Goal: Navigation & Orientation: Understand site structure

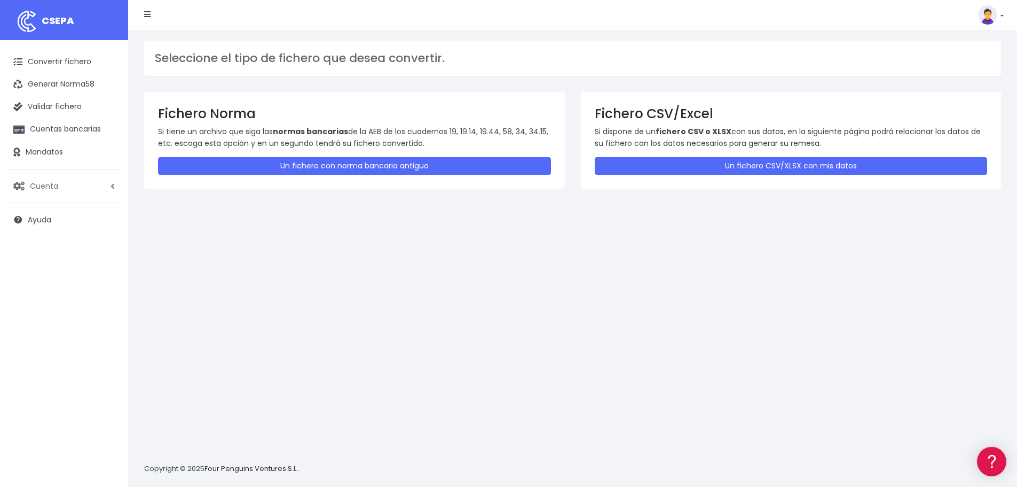
click at [49, 190] on span "Cuenta" at bounding box center [44, 185] width 28 height 11
click at [64, 248] on link "Facturación" at bounding box center [70, 249] width 106 height 19
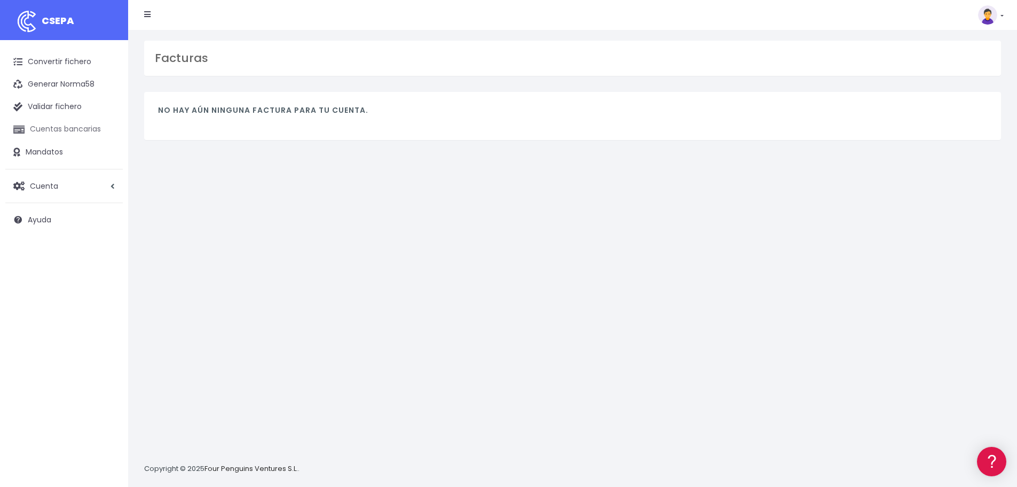
click at [89, 129] on link "Cuentas bancarias" at bounding box center [64, 129] width 118 height 22
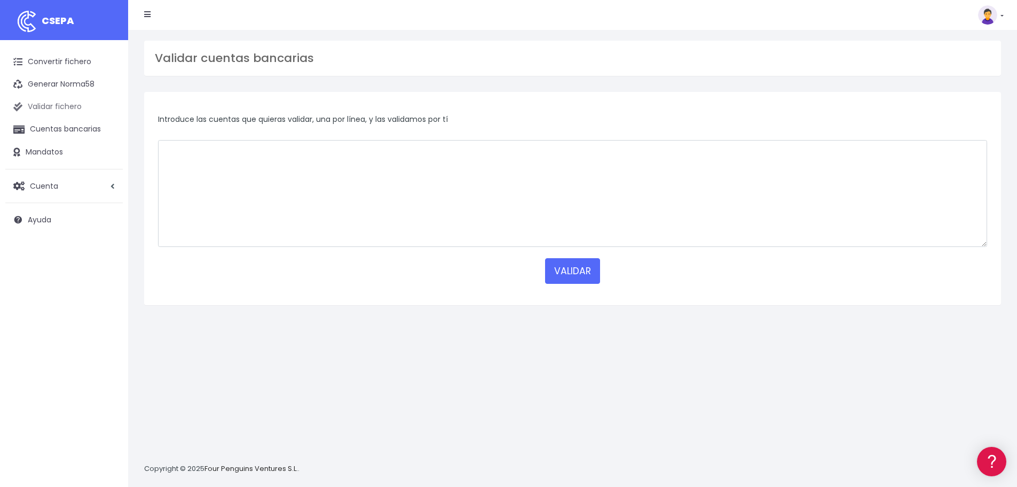
click at [54, 107] on link "Validar fichero" at bounding box center [64, 107] width 118 height 22
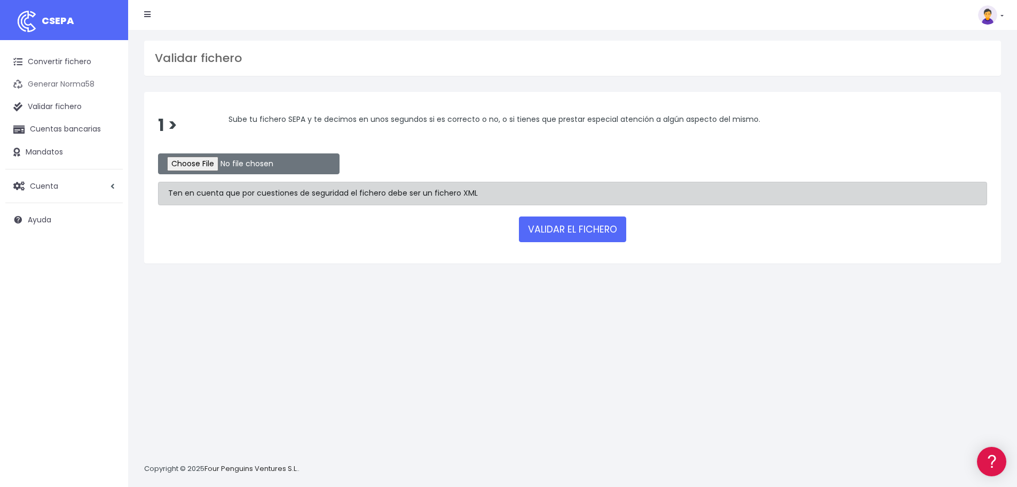
click at [57, 87] on link "Generar Norma58" at bounding box center [64, 84] width 118 height 22
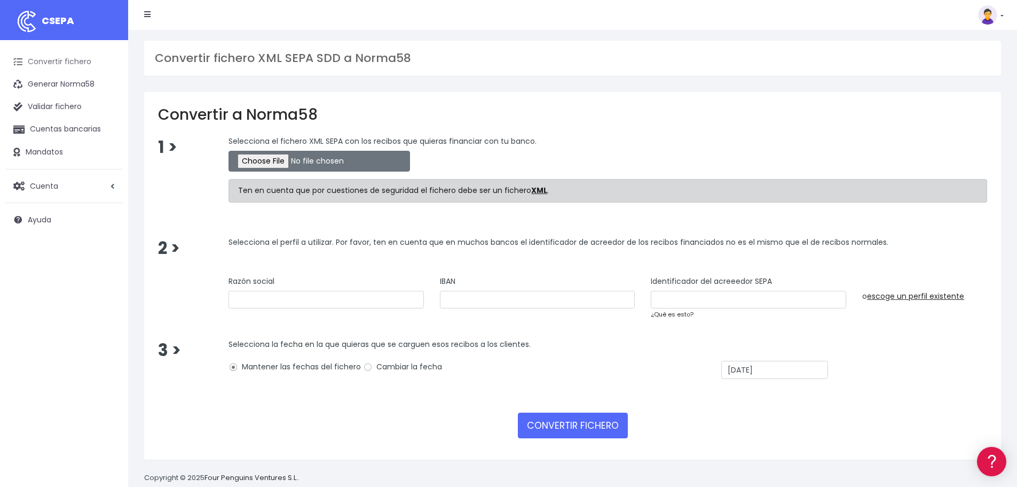
click at [61, 57] on link "Convertir fichero" at bounding box center [64, 62] width 118 height 22
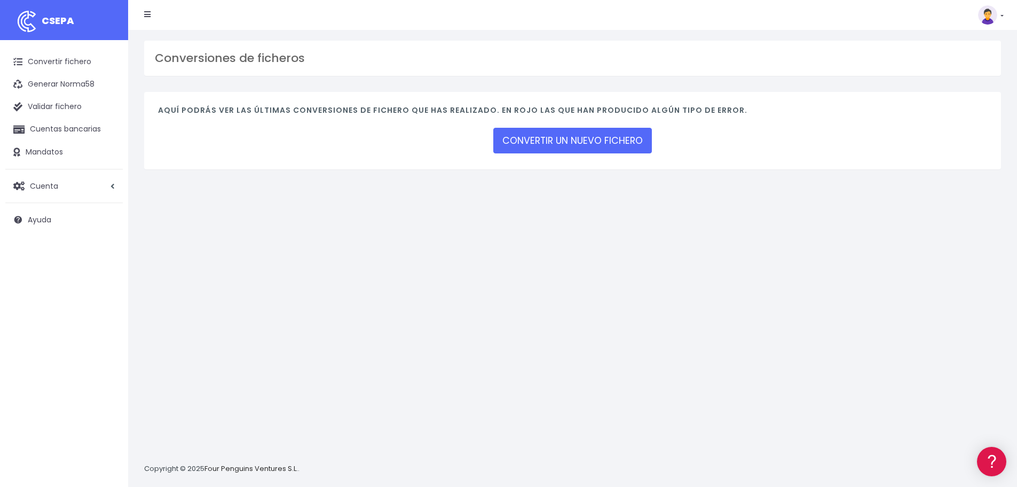
click at [147, 15] on icon at bounding box center [147, 14] width 6 height 7
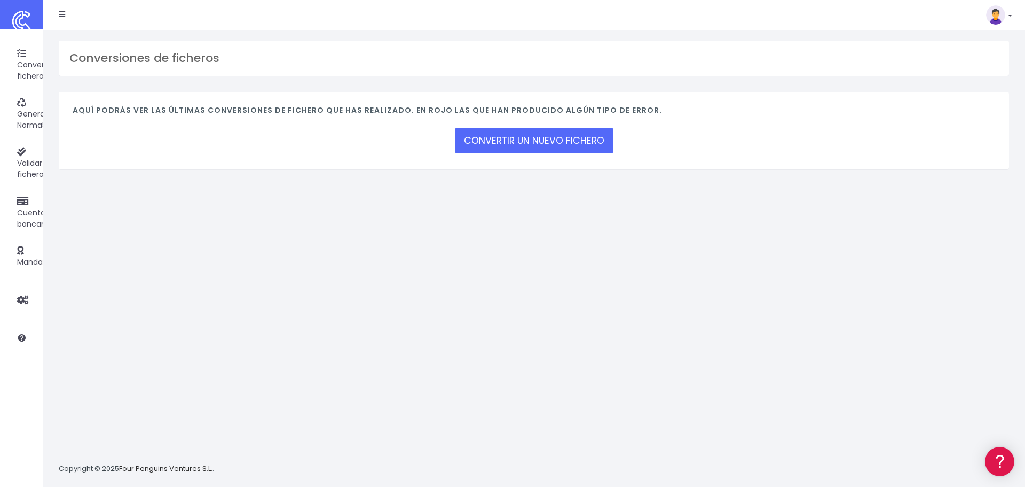
click at [64, 15] on icon at bounding box center [62, 14] width 6 height 7
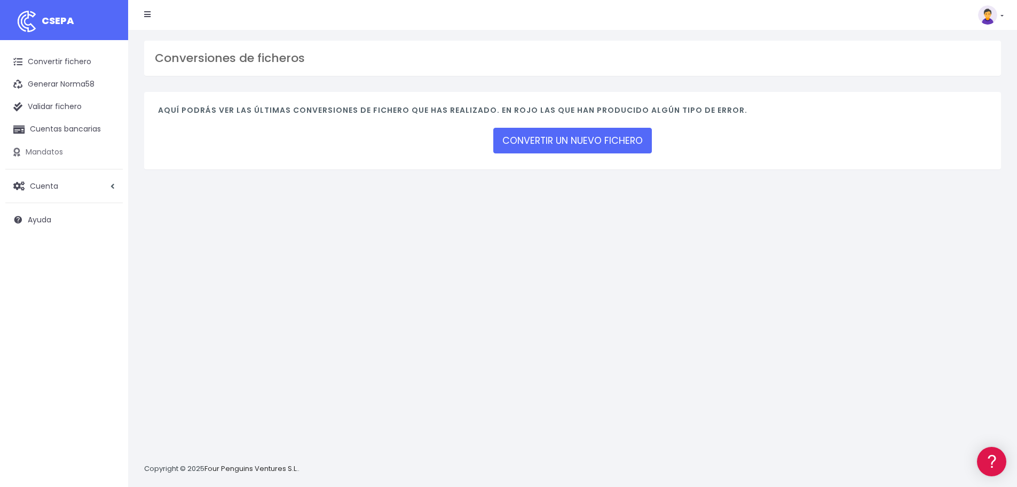
click at [46, 153] on link "Mandatos" at bounding box center [64, 152] width 118 height 22
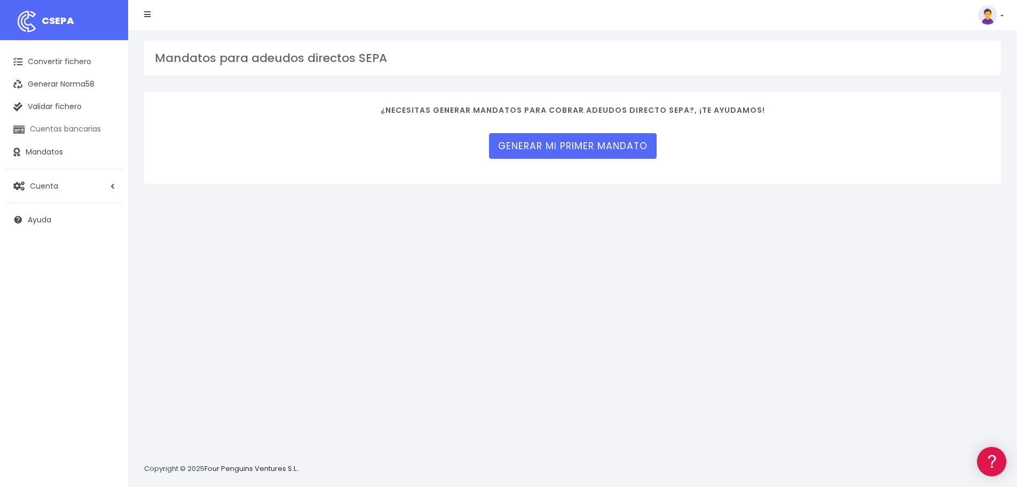
click at [68, 128] on link "Cuentas bancarias" at bounding box center [64, 129] width 118 height 22
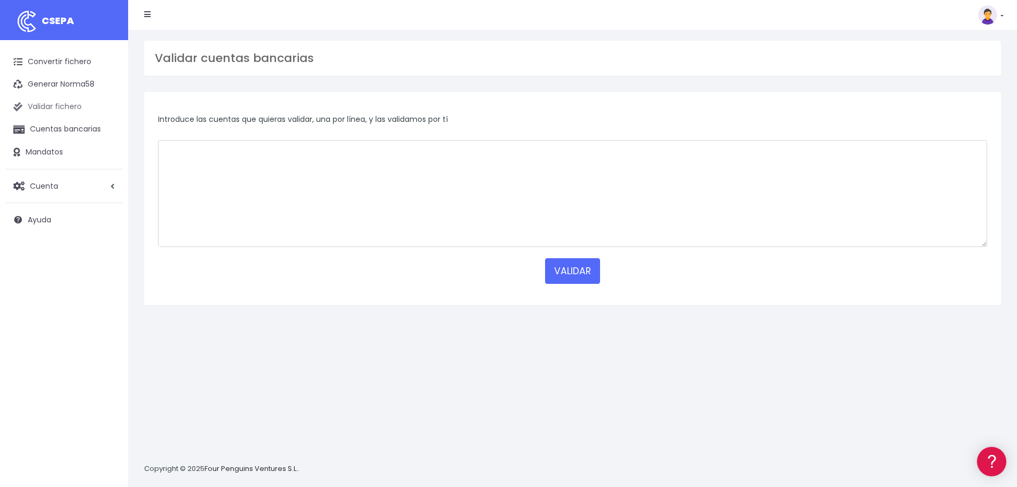
click at [48, 107] on link "Validar fichero" at bounding box center [64, 107] width 118 height 22
